Goal: Information Seeking & Learning: Learn about a topic

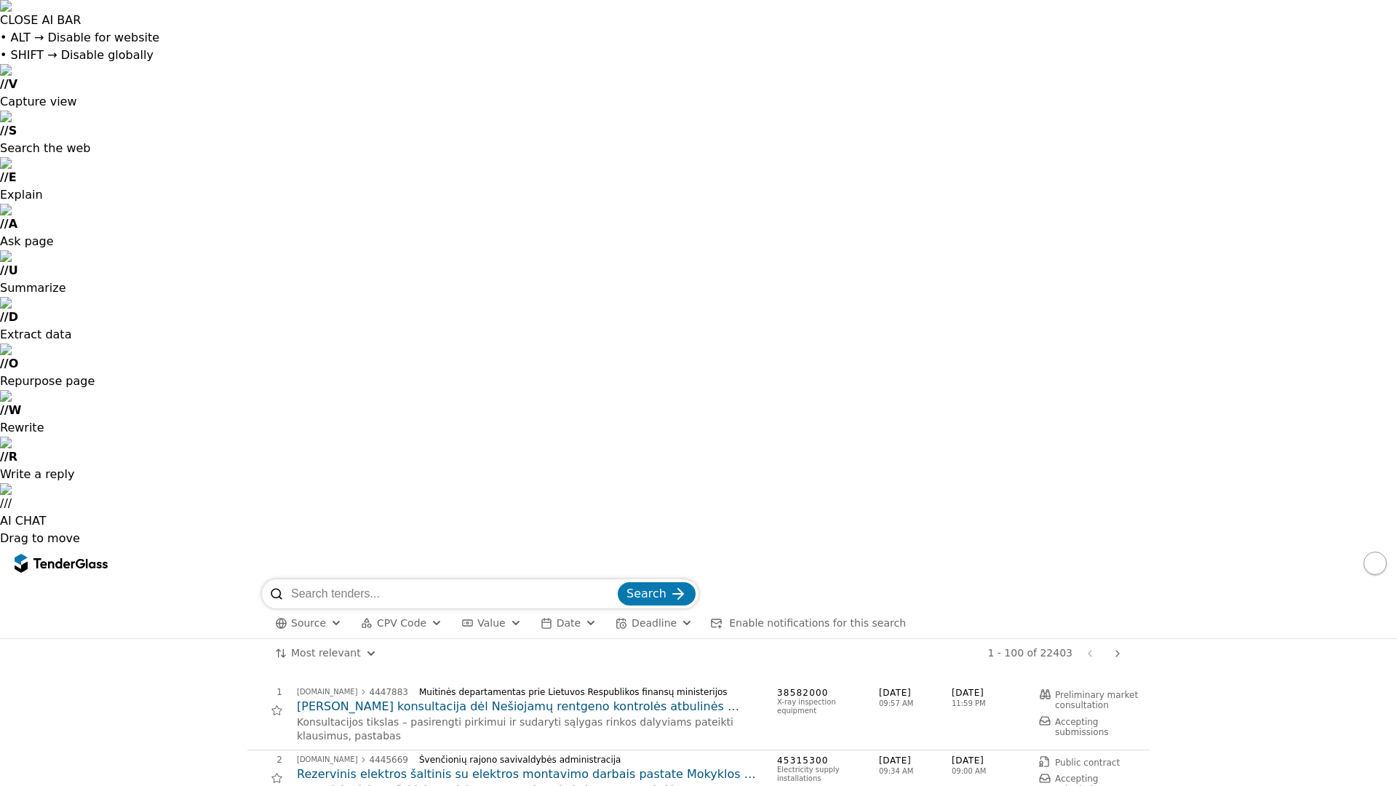
click at [646, 617] on span "Deadline" at bounding box center [654, 623] width 45 height 12
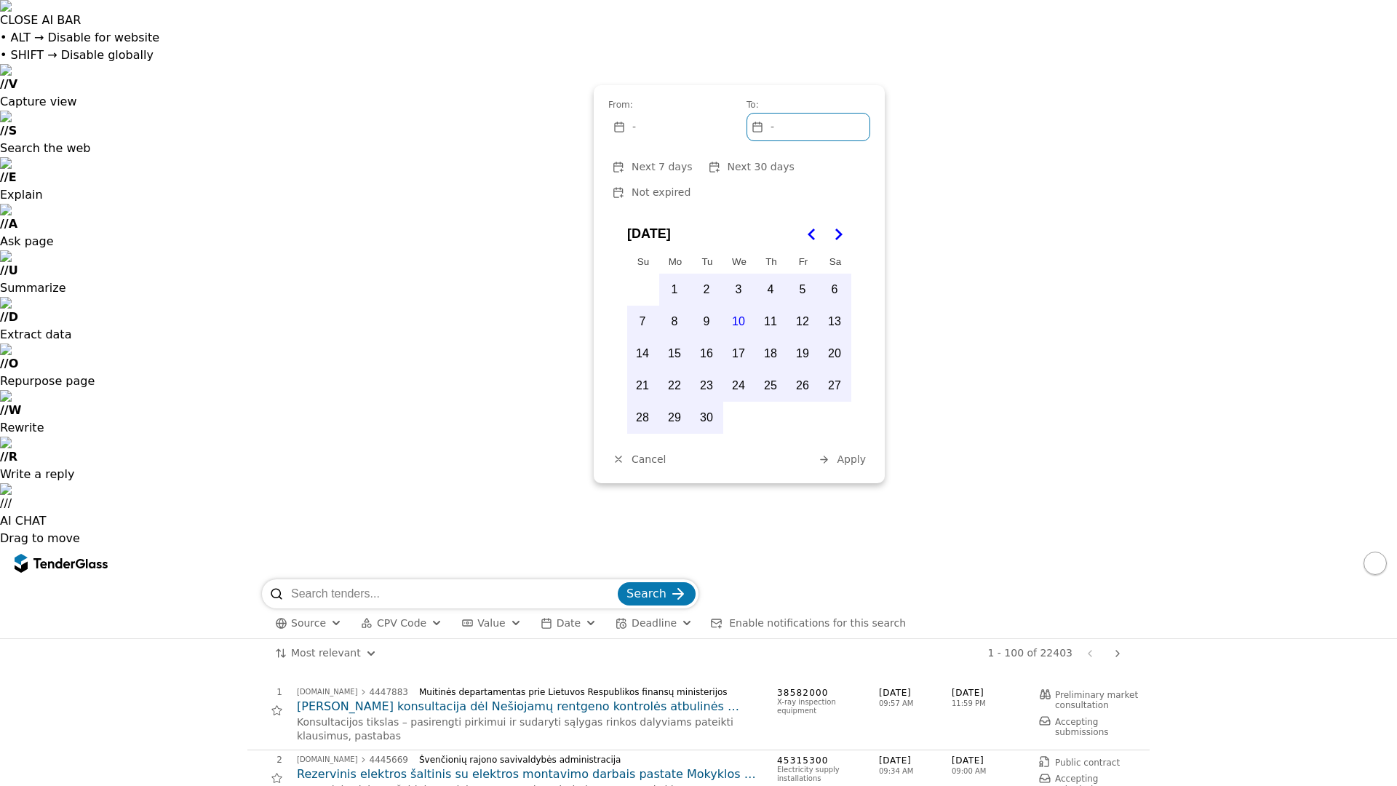
click at [646, 617] on span "Deadline" at bounding box center [654, 623] width 45 height 12
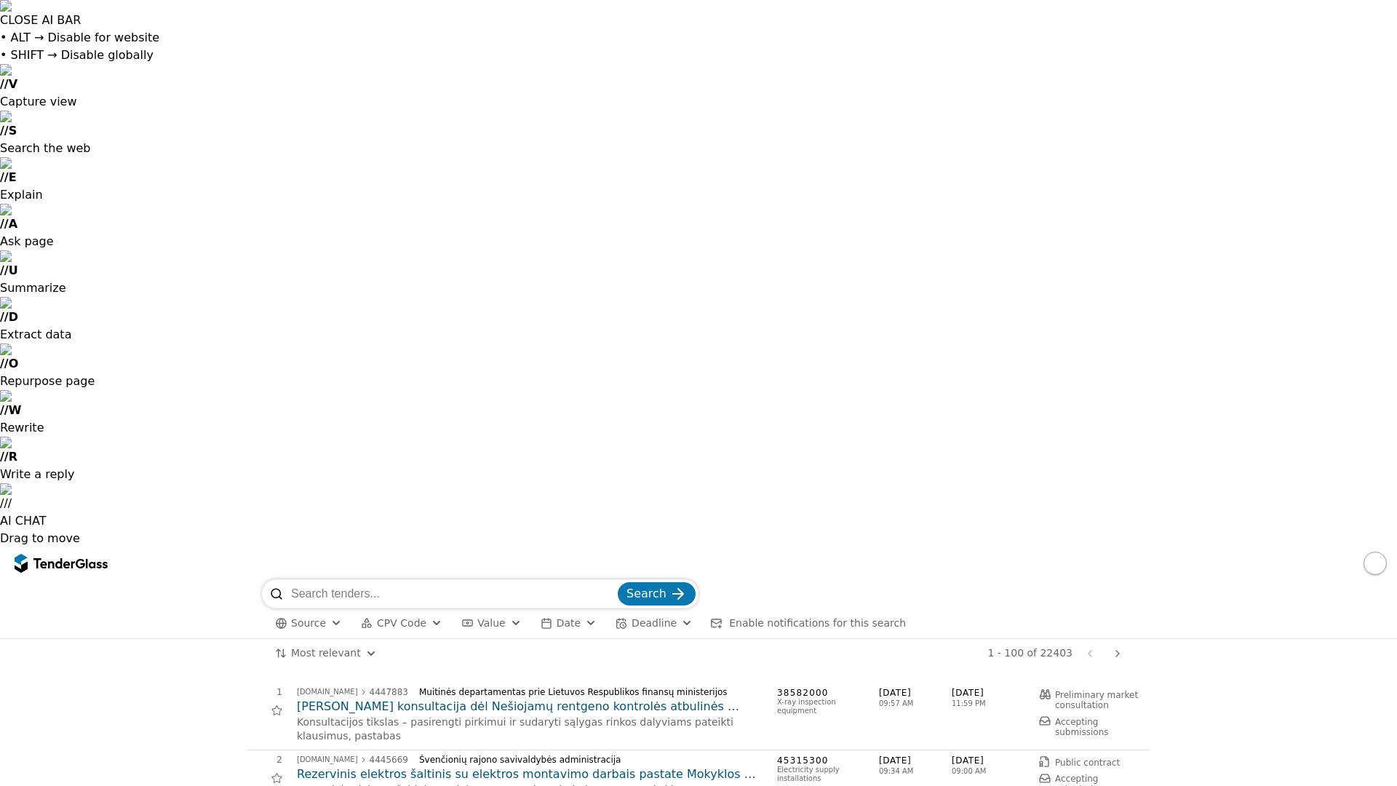
click at [1367, 552] on button "button" at bounding box center [1375, 563] width 23 height 23
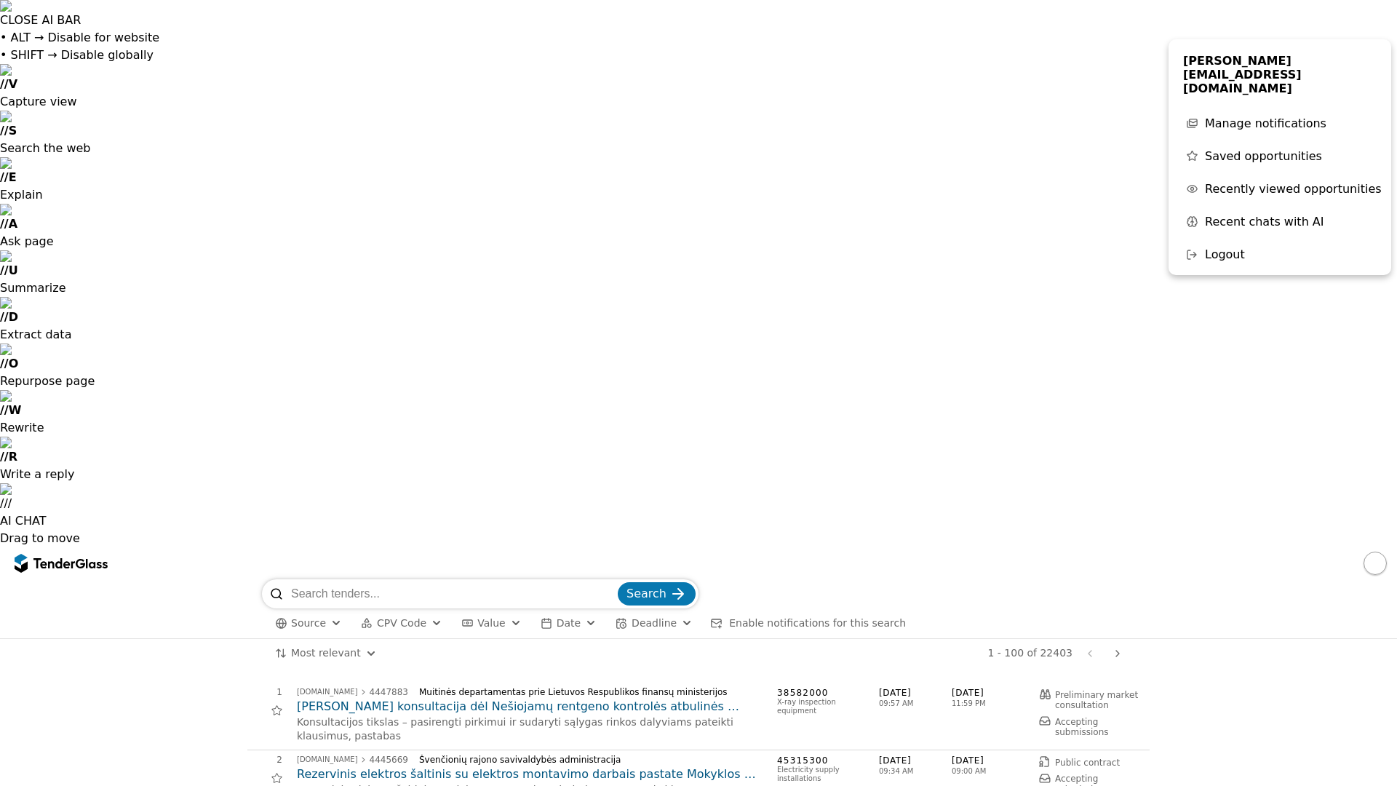
click at [1284, 149] on span "Saved opportunities" at bounding box center [1263, 156] width 117 height 14
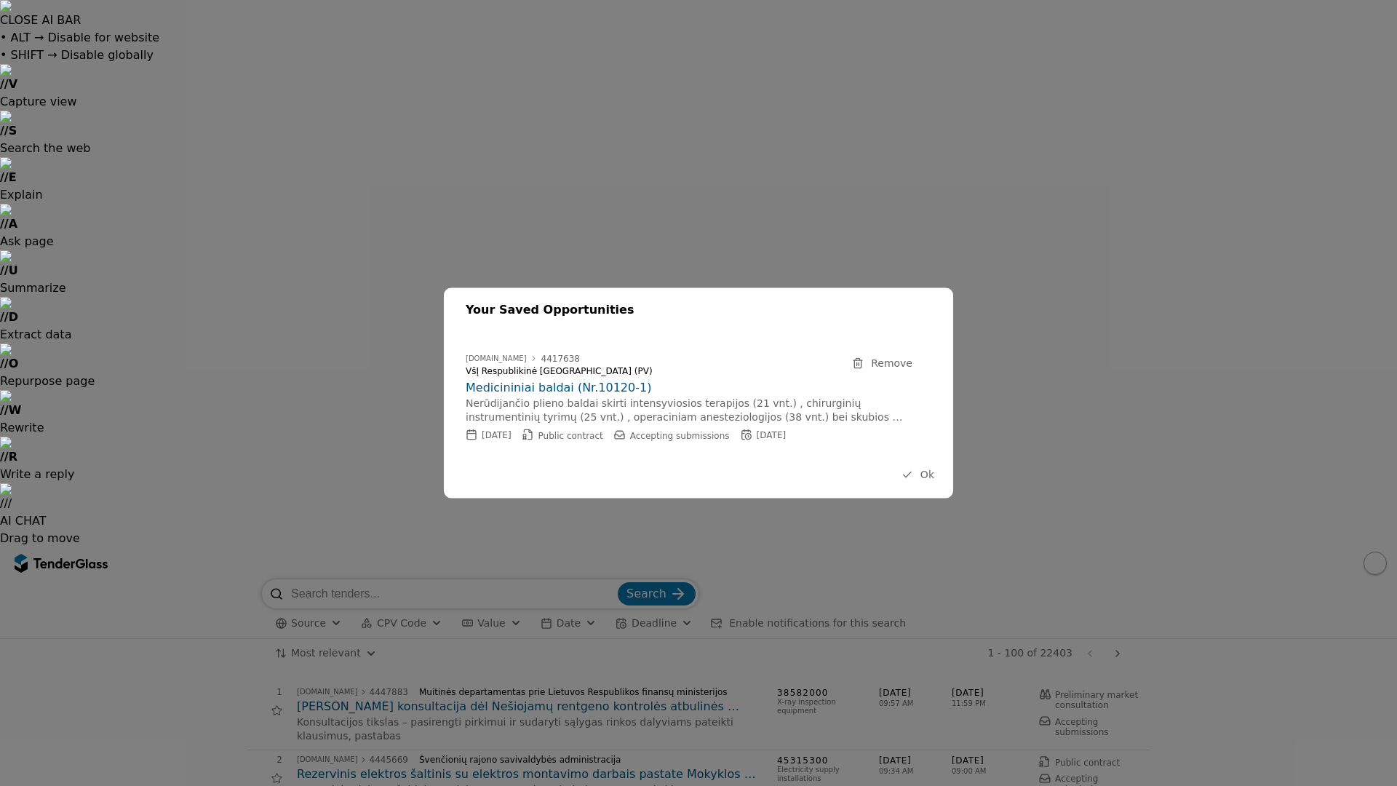
click at [916, 474] on button "Ok" at bounding box center [917, 475] width 41 height 18
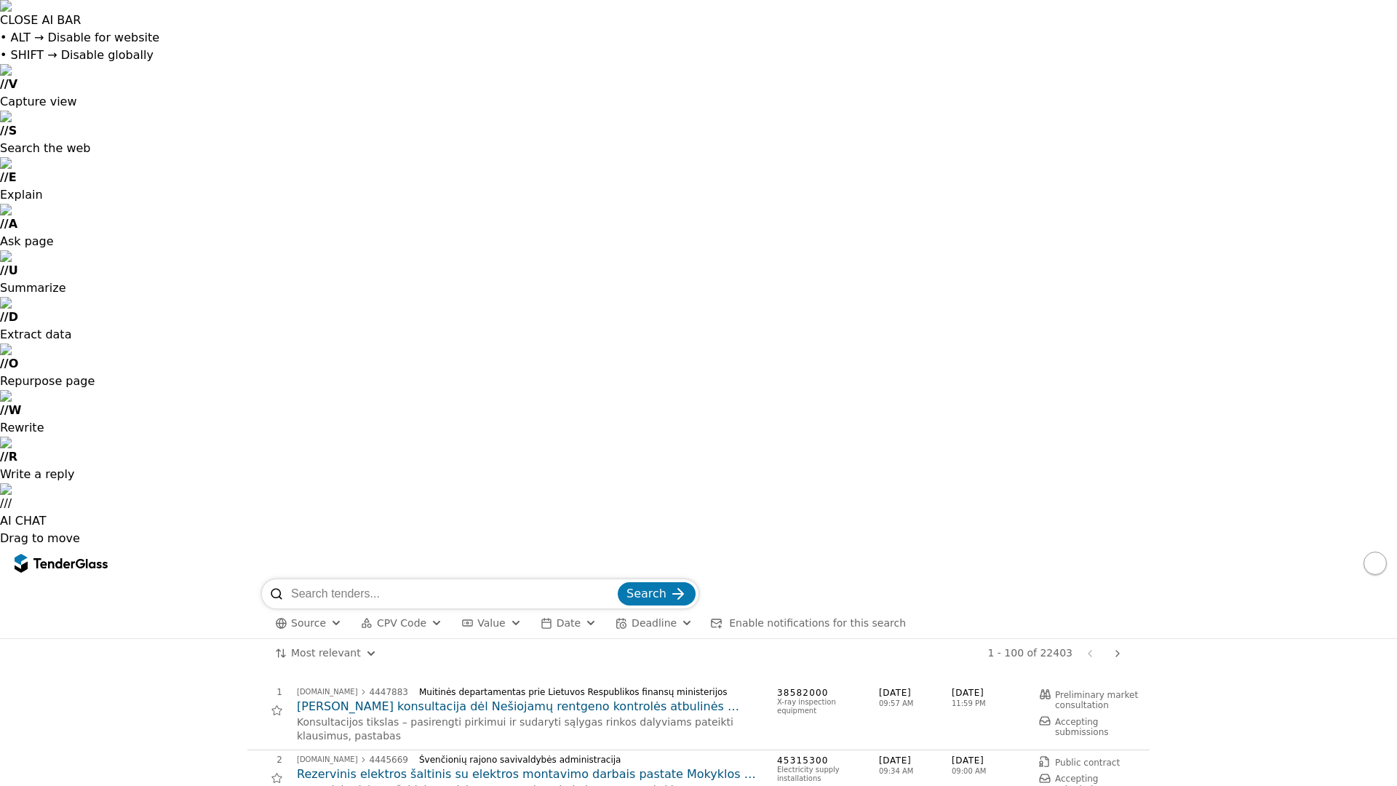
click at [473, 699] on h2 "[PERSON_NAME] konsultacija dėl Nešiojamų rentgeno kontrolės atbulinės spinduliu…" at bounding box center [530, 707] width 466 height 16
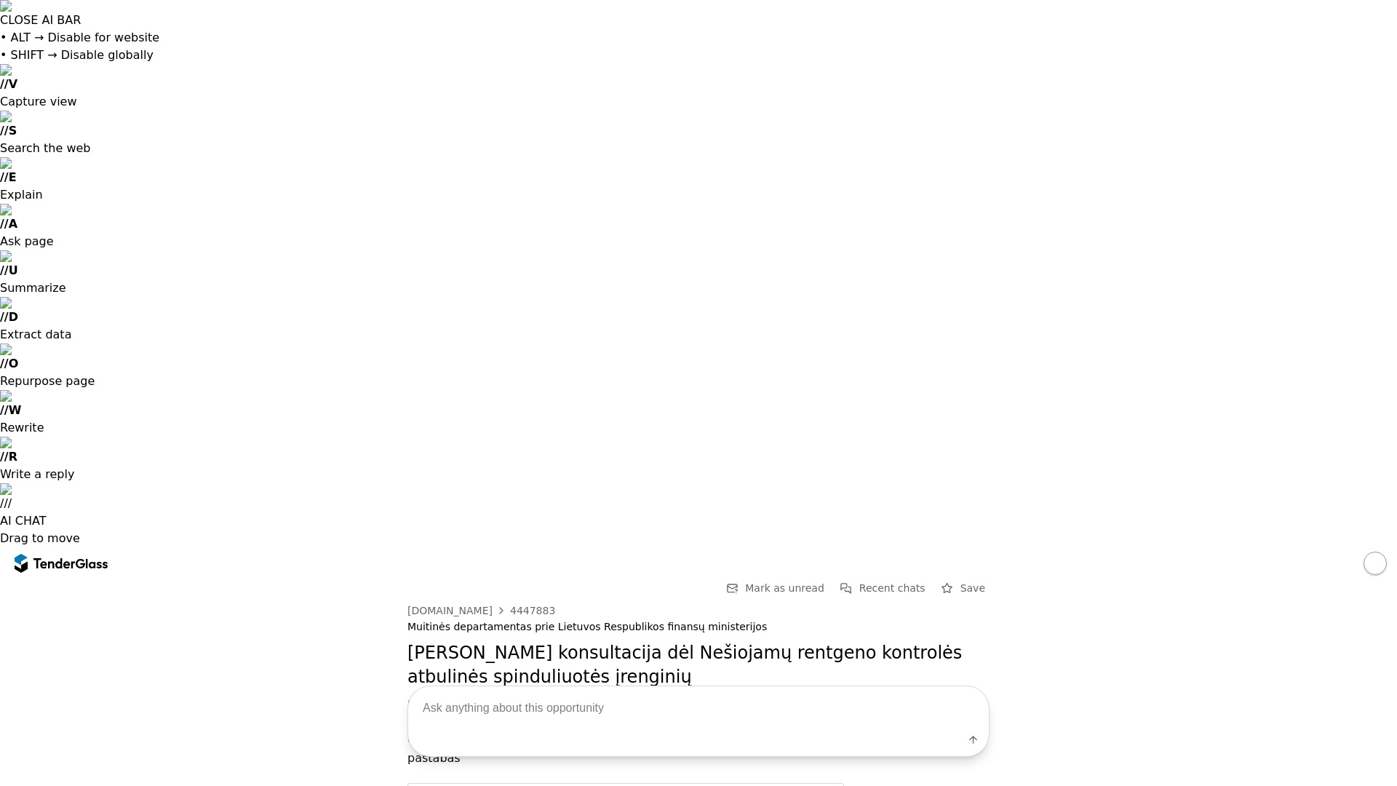
click at [440, 700] on div "[DATE]" at bounding box center [439, 705] width 30 height 10
click at [516, 700] on span "Preliminary market consultation" at bounding box center [554, 705] width 140 height 10
click at [563, 700] on span "Preliminary market consultation" at bounding box center [554, 705] width 140 height 10
click at [581, 700] on span "Preliminary market consultation" at bounding box center [554, 705] width 140 height 10
click at [656, 700] on span "Accepting submissions" at bounding box center [703, 705] width 100 height 10
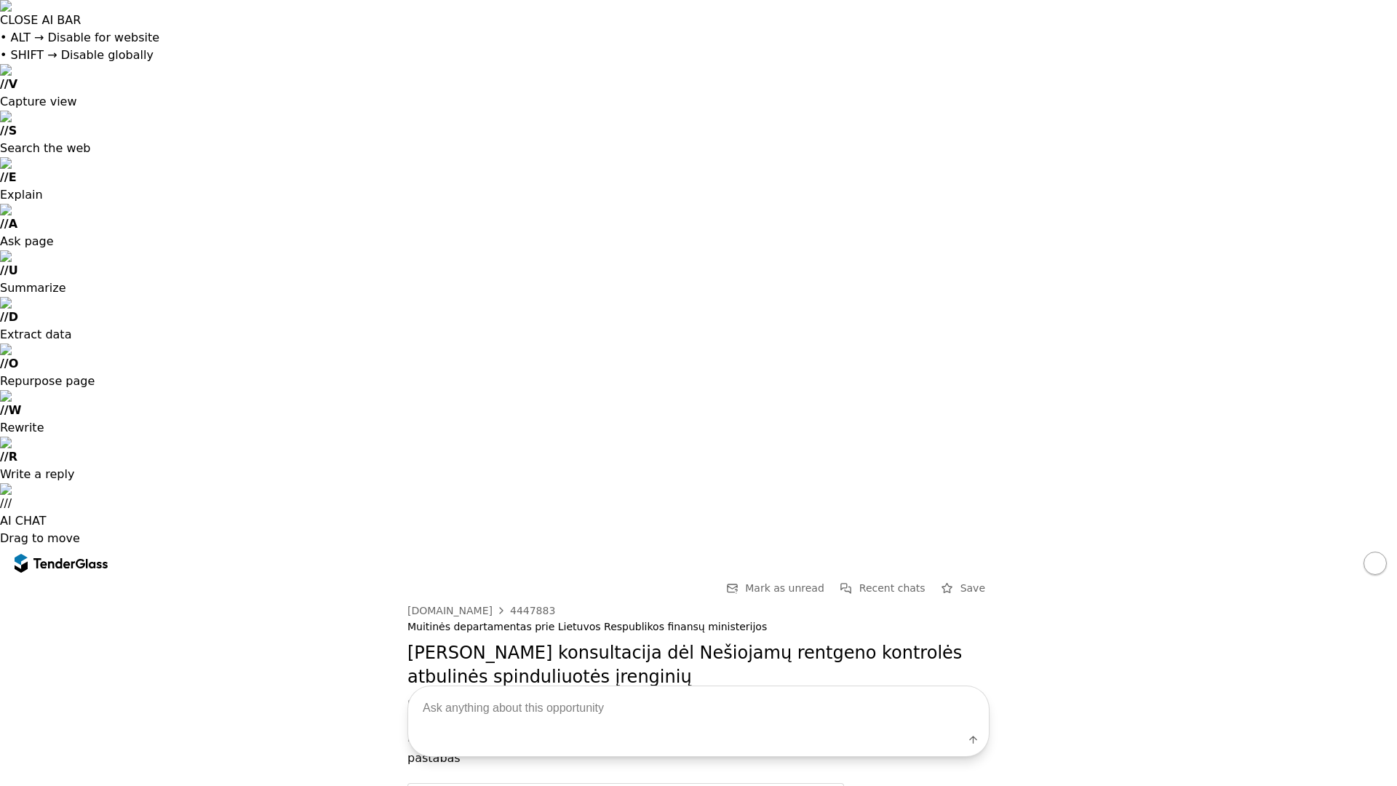
click at [698, 700] on span "Accepting submissions" at bounding box center [703, 705] width 100 height 10
click at [730, 700] on span "Accepting submissions" at bounding box center [703, 705] width 100 height 10
click at [797, 582] on span "Mark as unread" at bounding box center [784, 588] width 79 height 12
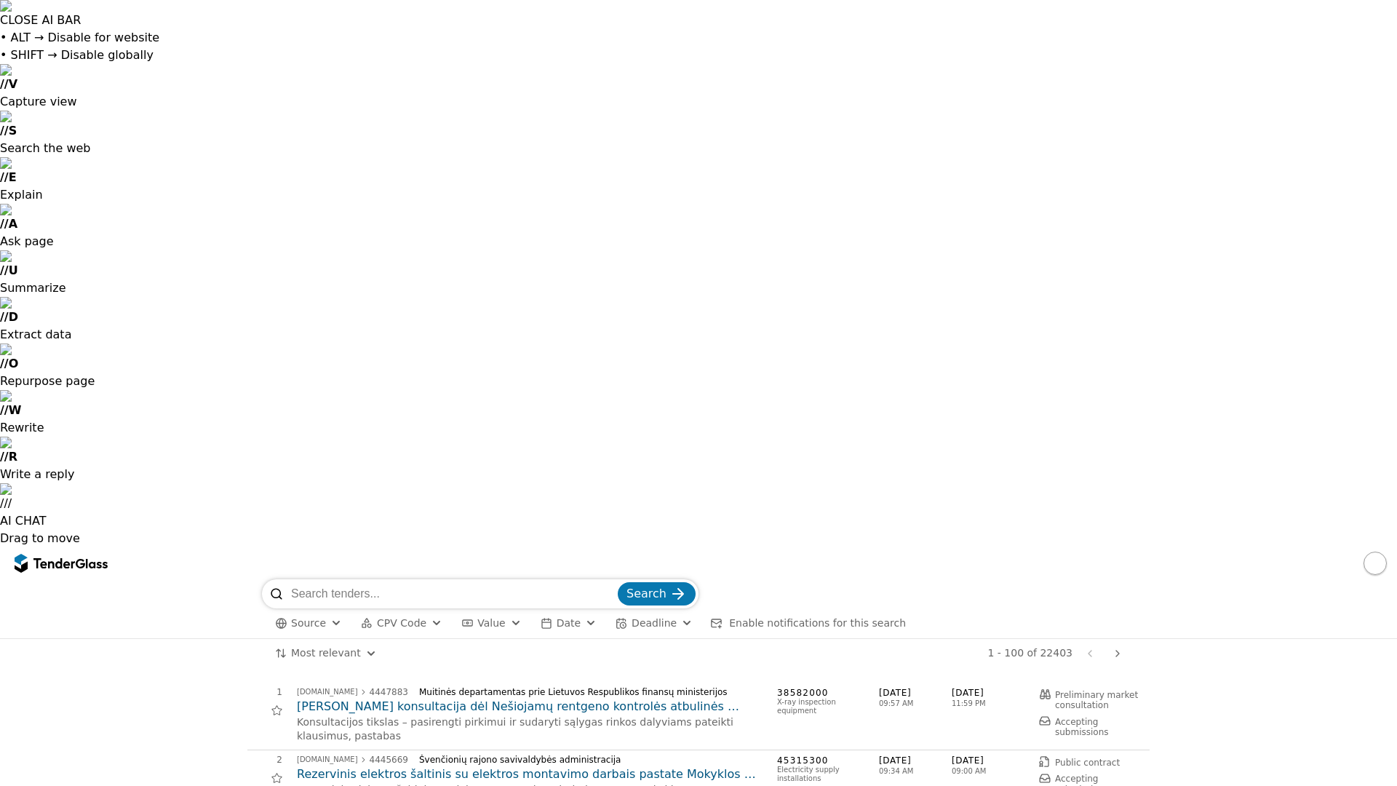
click at [410, 617] on span "CPV Code" at bounding box center [401, 623] width 49 height 12
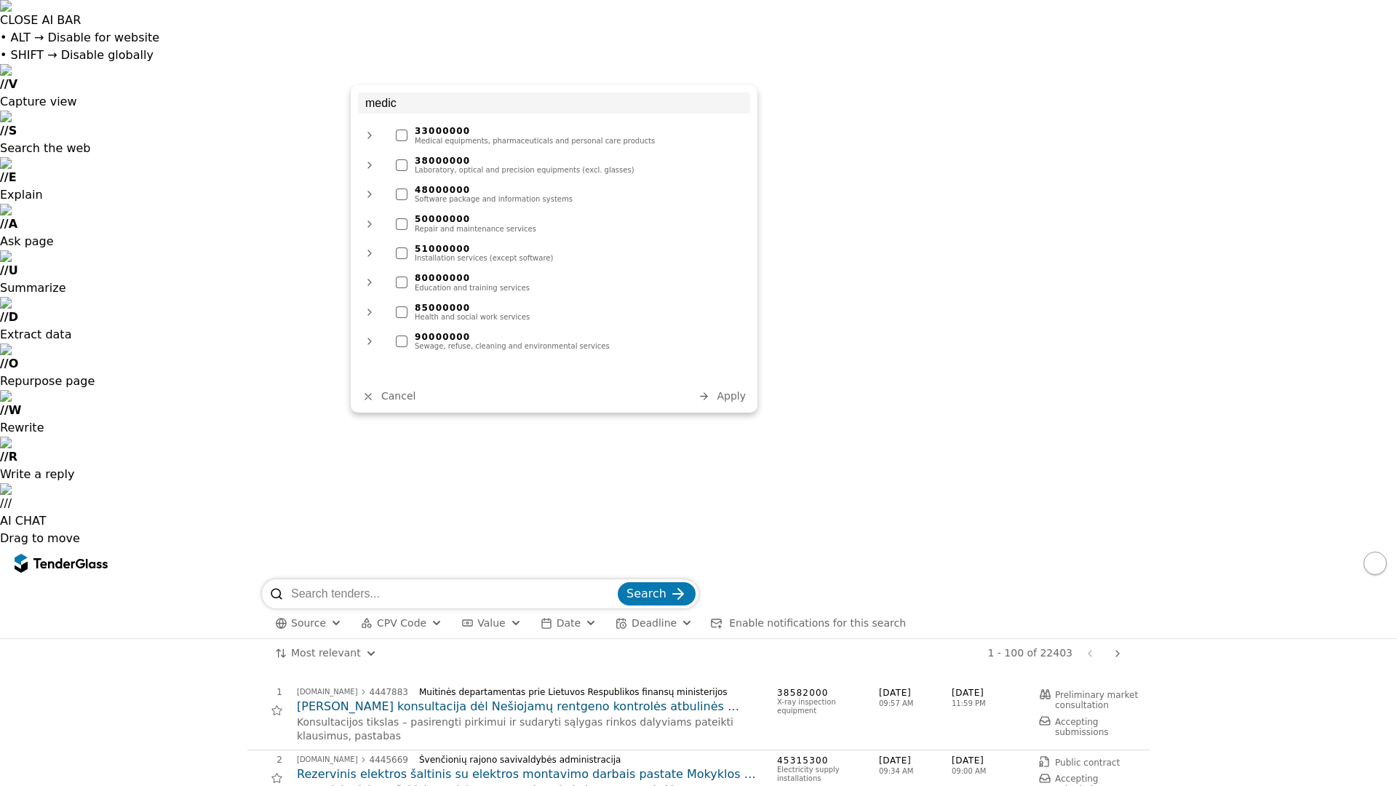
type input "medic"
click at [403, 137] on div at bounding box center [402, 136] width 12 height 12
click at [404, 162] on div at bounding box center [402, 165] width 12 height 12
click at [732, 395] on span "Apply" at bounding box center [731, 396] width 29 height 12
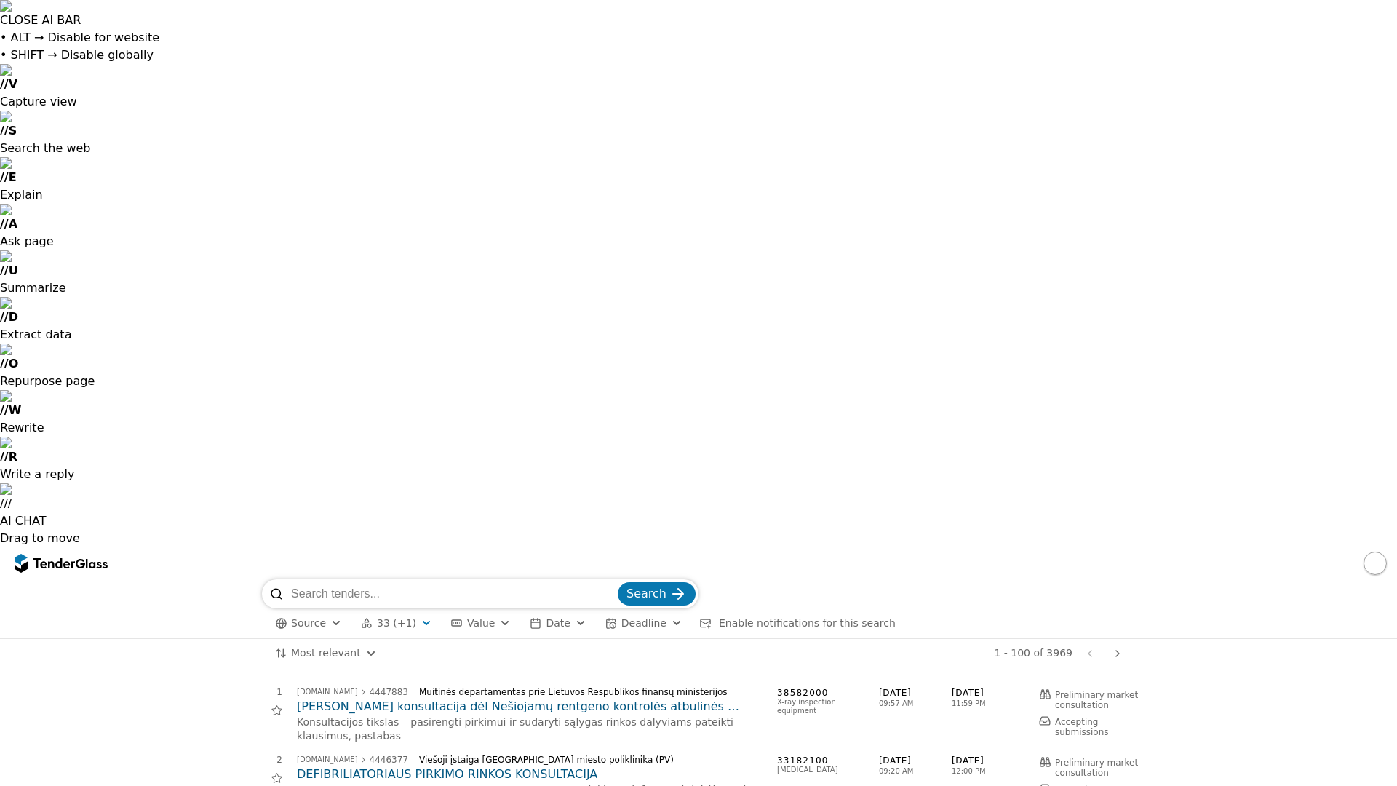
click at [327, 598] on div "button" at bounding box center [336, 622] width 52 height 49
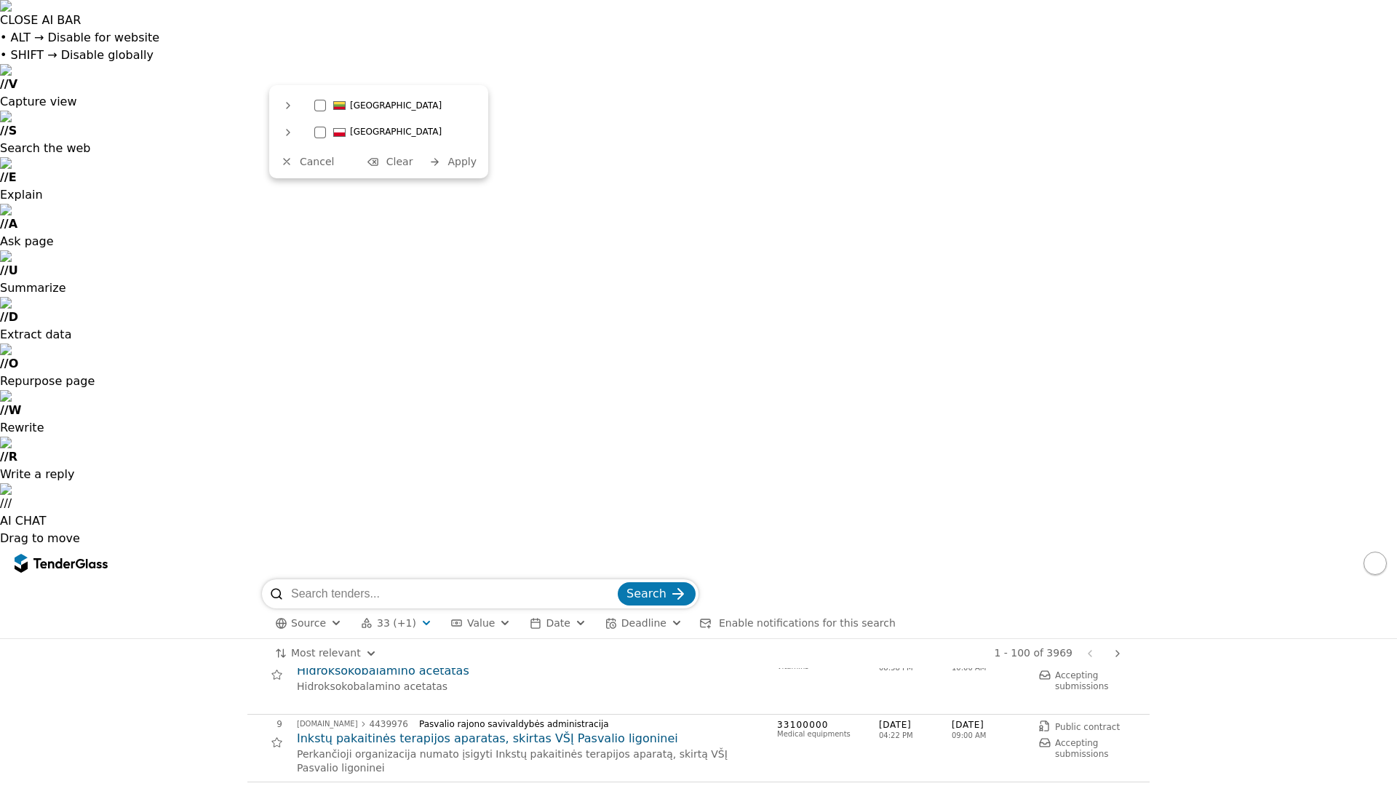
click at [321, 106] on div at bounding box center [320, 106] width 12 height 12
click at [450, 161] on button "Apply" at bounding box center [452, 162] width 57 height 18
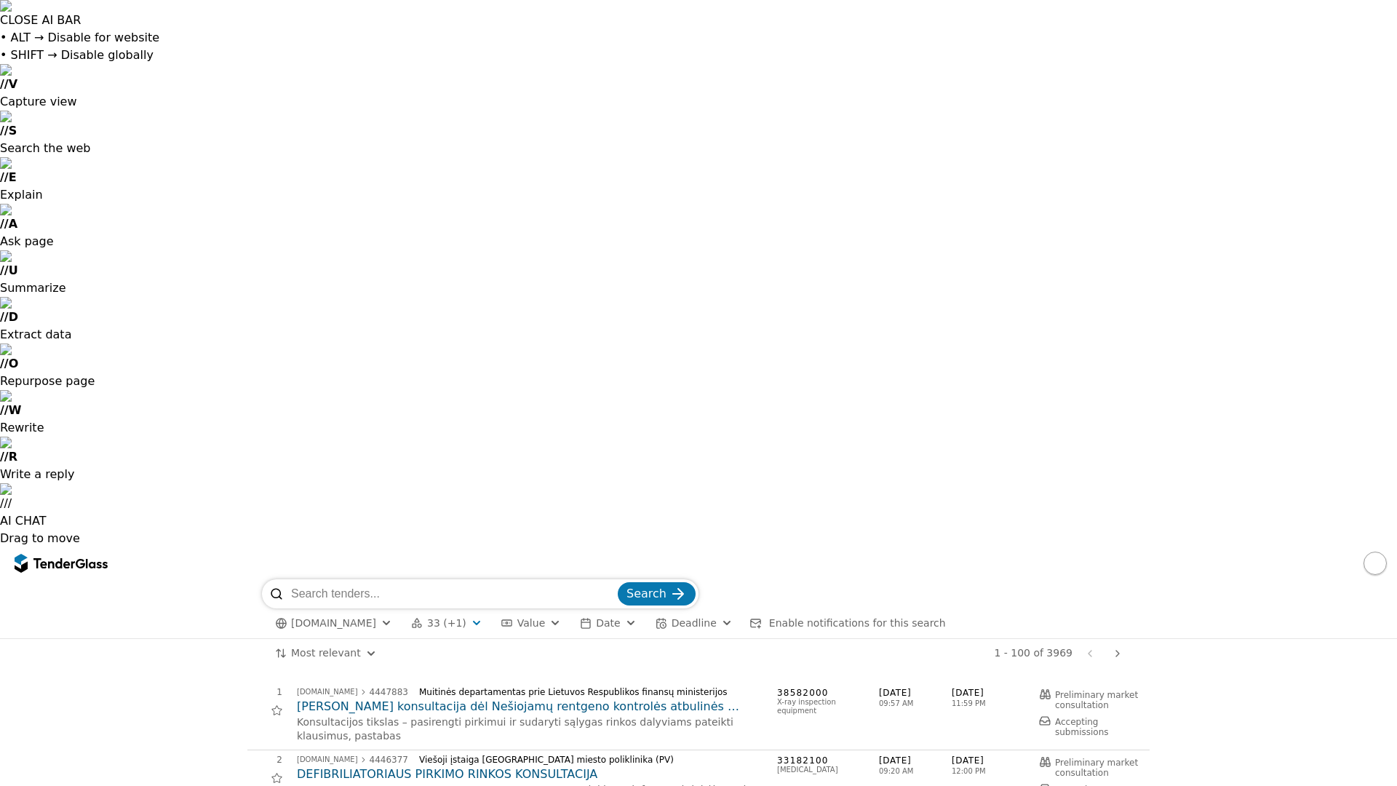
click at [670, 565] on div "submit" at bounding box center [678, 593] width 57 height 57
click at [330, 111] on html "CLOSE AI BAR • ALT → Disable for website • SHIFT → Disable globally // V Captur…" at bounding box center [698, 393] width 1397 height 786
click at [267, 762] on div at bounding box center [276, 778] width 33 height 33
